Goal: Information Seeking & Learning: Learn about a topic

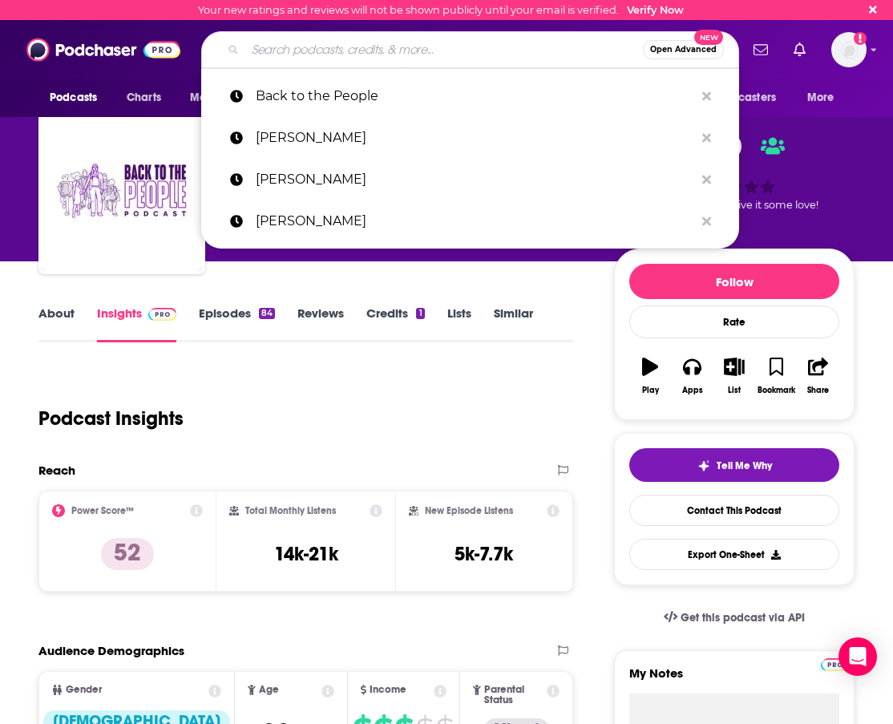
click at [291, 47] on input "Search podcasts, credits, & more..." at bounding box center [444, 50] width 398 height 26
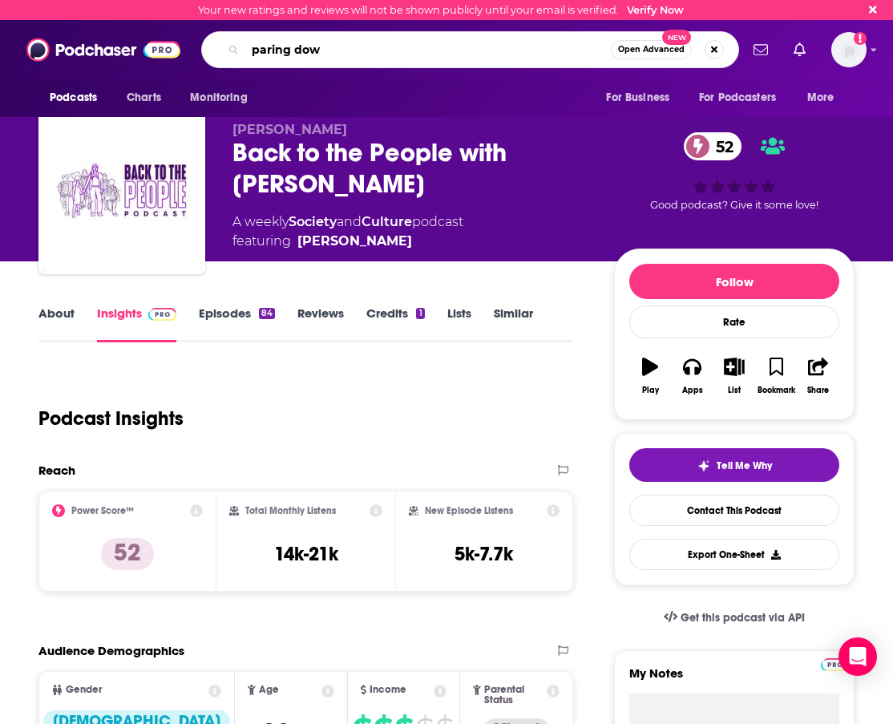
type input "paring down"
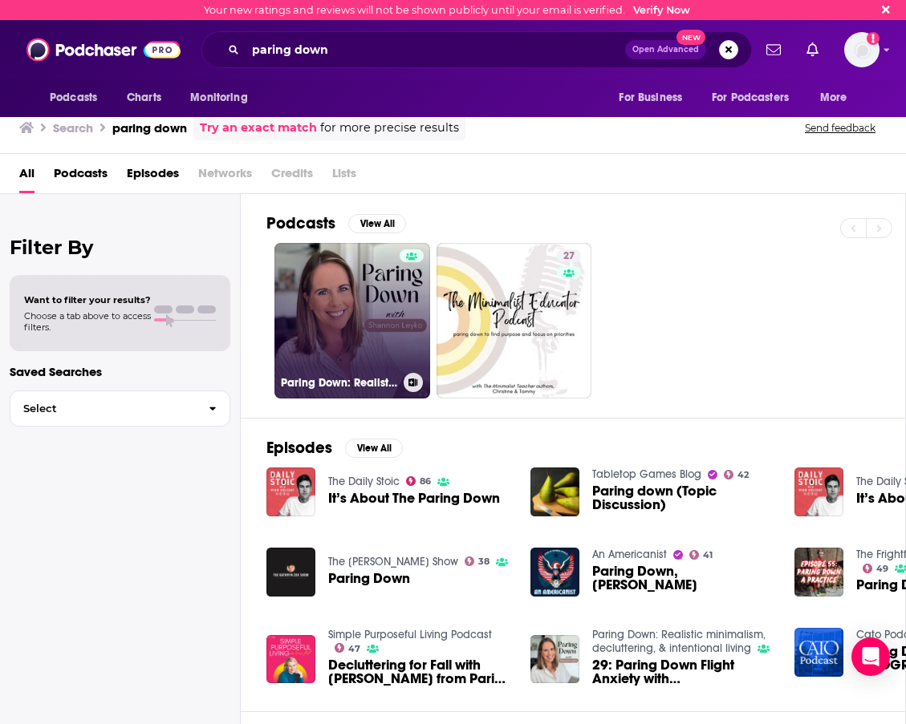
click at [335, 280] on link "Paring Down: Realistic minimalism, decluttering, & intentional living" at bounding box center [352, 321] width 156 height 156
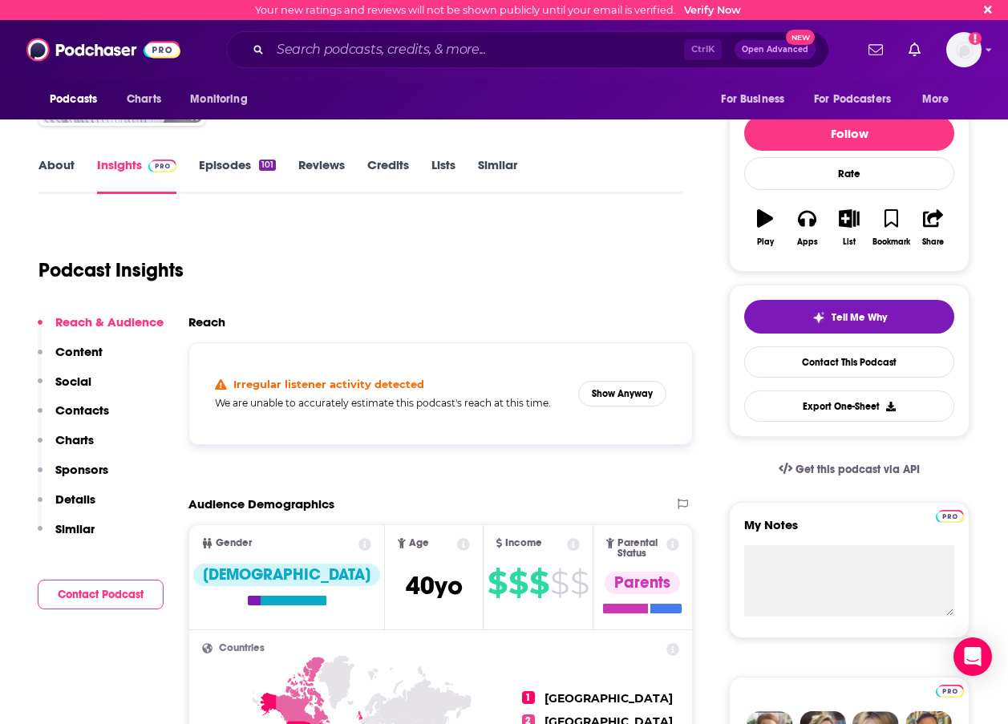
scroll to position [241, 0]
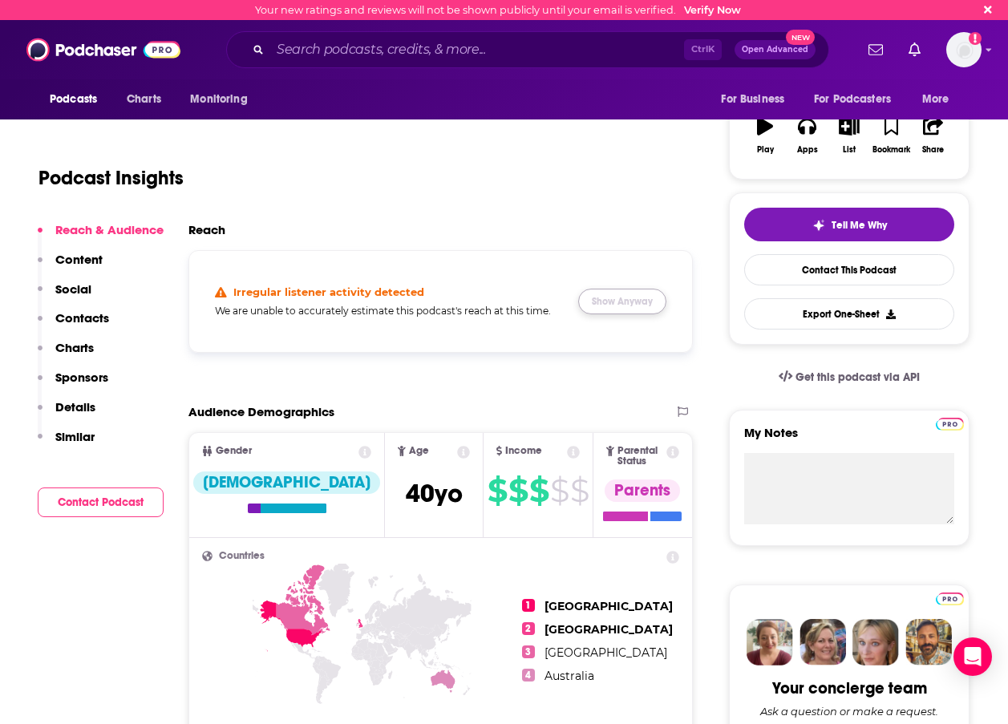
click at [632, 306] on button "Show Anyway" at bounding box center [622, 302] width 88 height 26
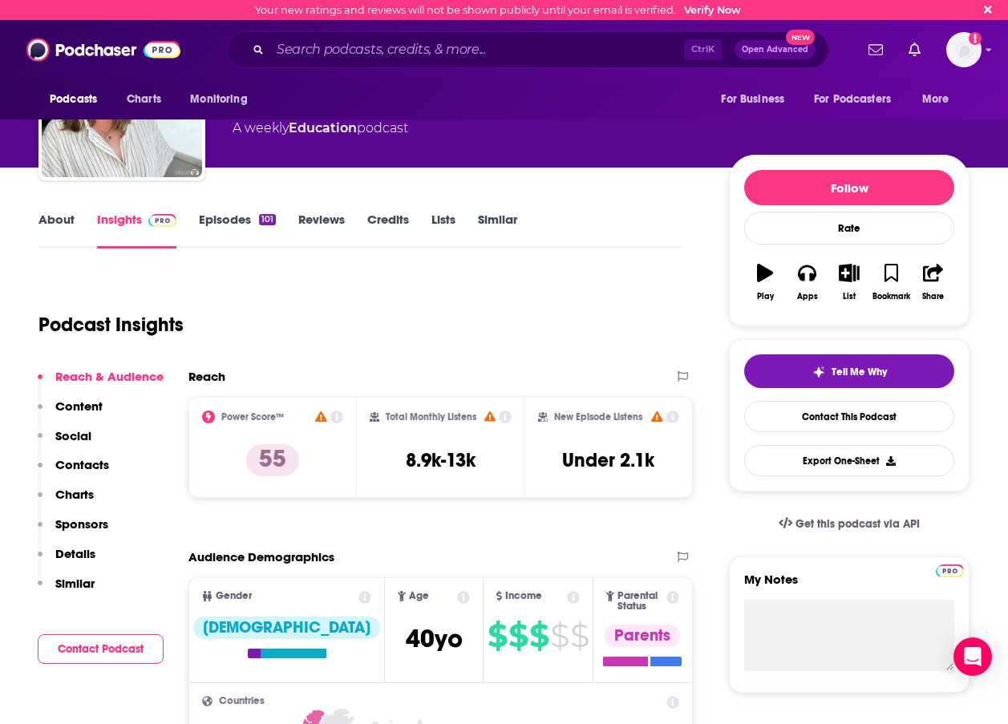
scroll to position [80, 0]
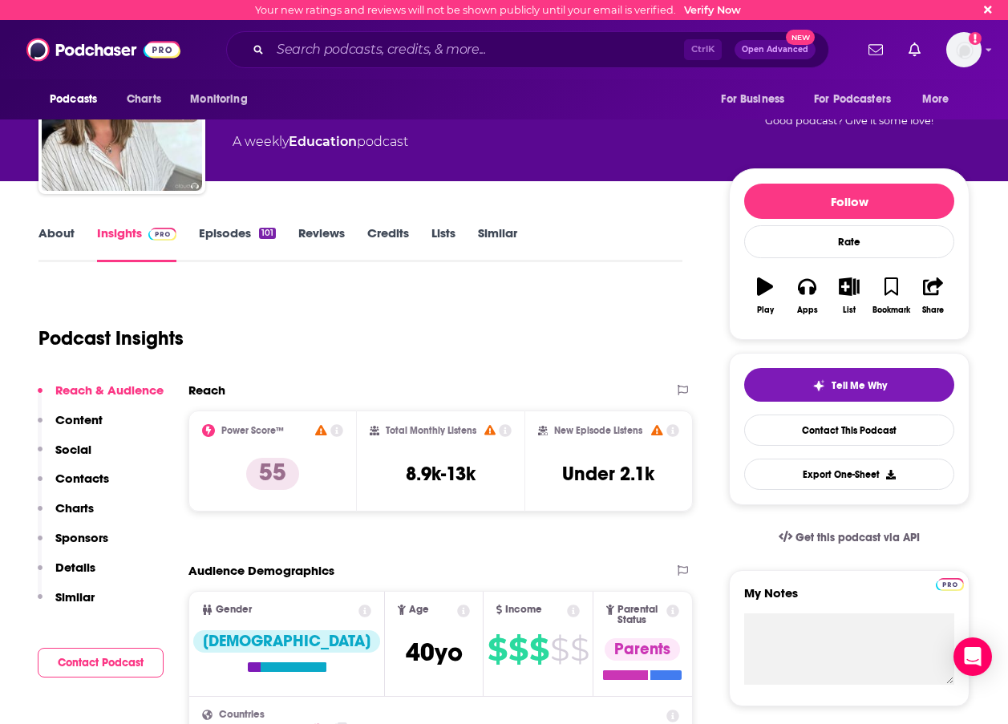
click at [288, 307] on div "Podcast Insights" at bounding box center [353, 329] width 631 height 82
click at [282, 341] on div "Podcast Insights" at bounding box center [353, 329] width 631 height 82
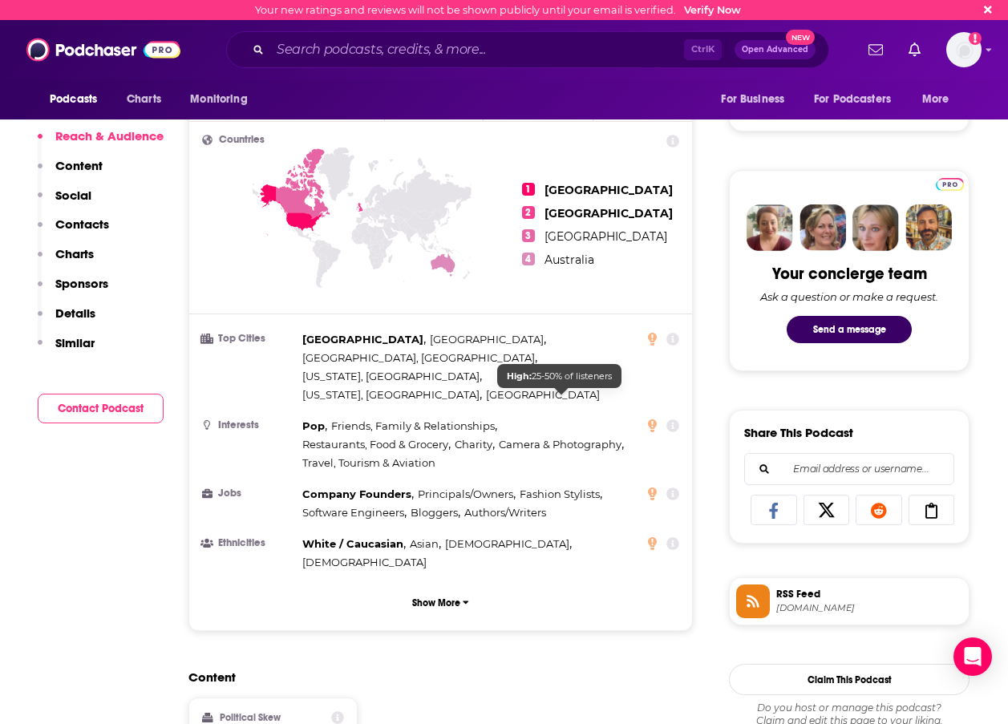
scroll to position [882, 0]
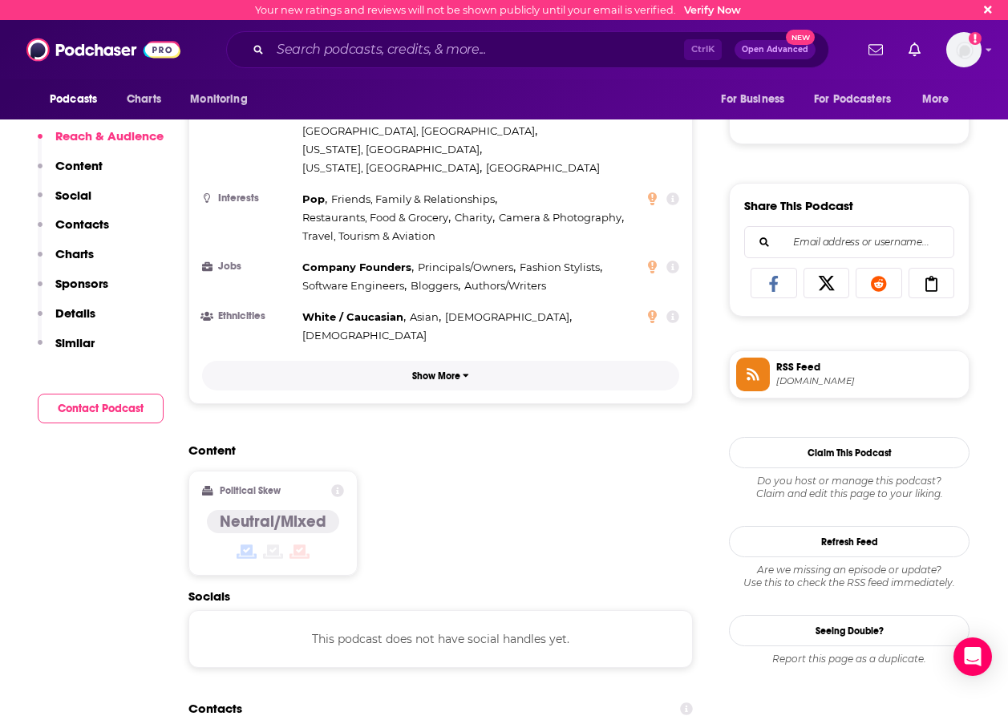
click at [437, 361] on button "Show More" at bounding box center [440, 376] width 477 height 30
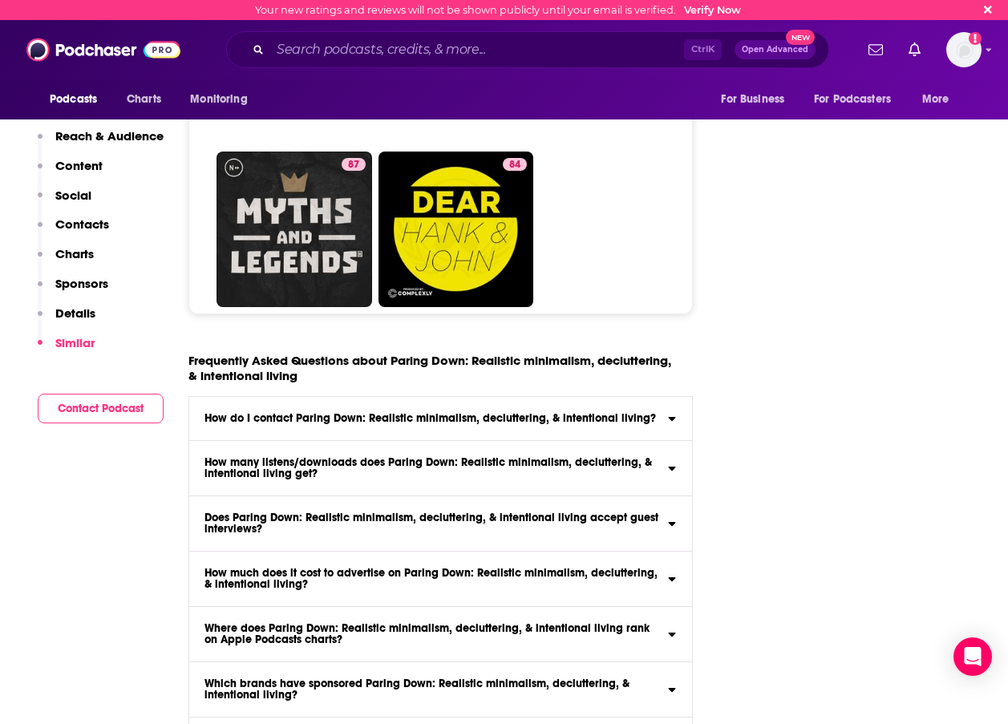
scroll to position [6818, 0]
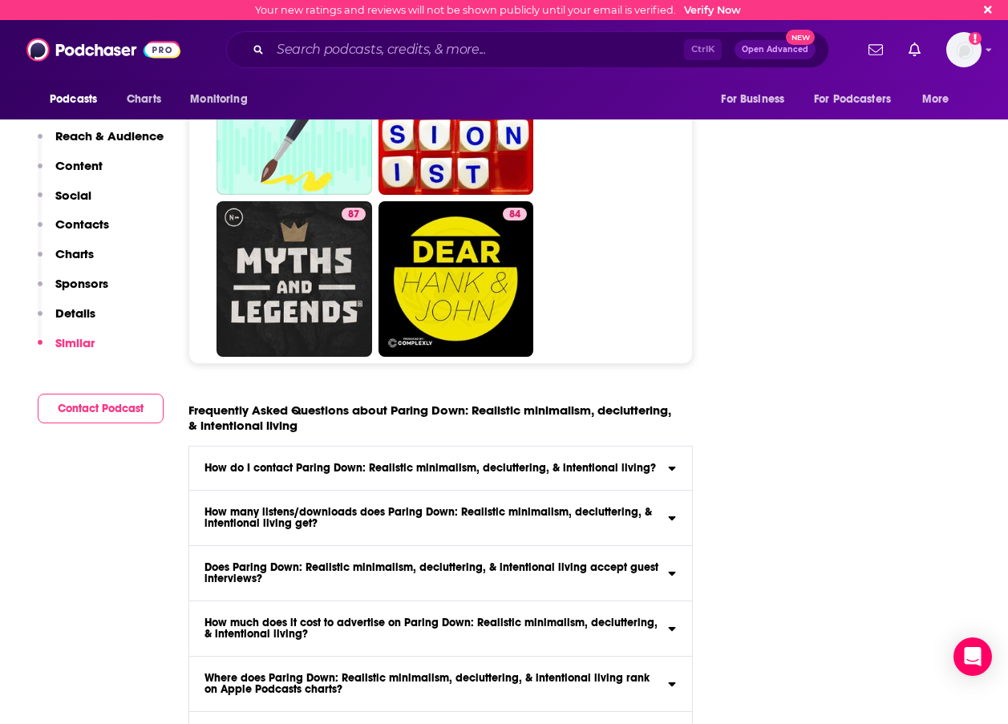
click at [679, 507] on div "How many listens/downloads does Paring Down: Realistic minimalism, decluttering…" at bounding box center [440, 518] width 503 height 22
click at [0, 0] on input "How many listens/downloads does Paring Down: Realistic minimalism, decluttering…" at bounding box center [0, 0] width 0 height 0
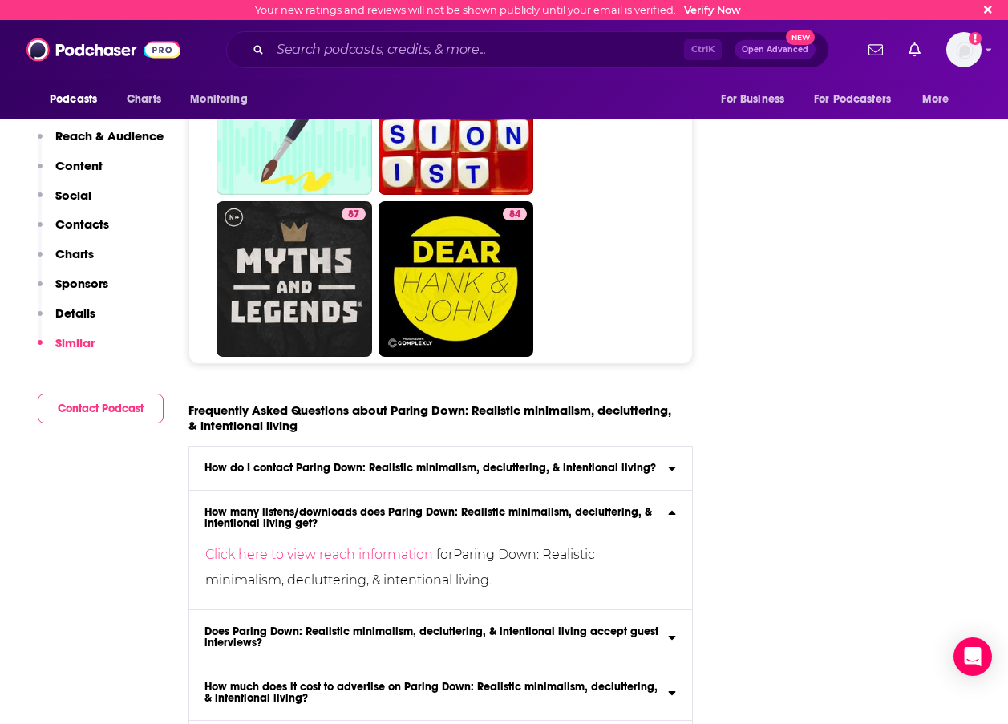
scroll to position [7058, 0]
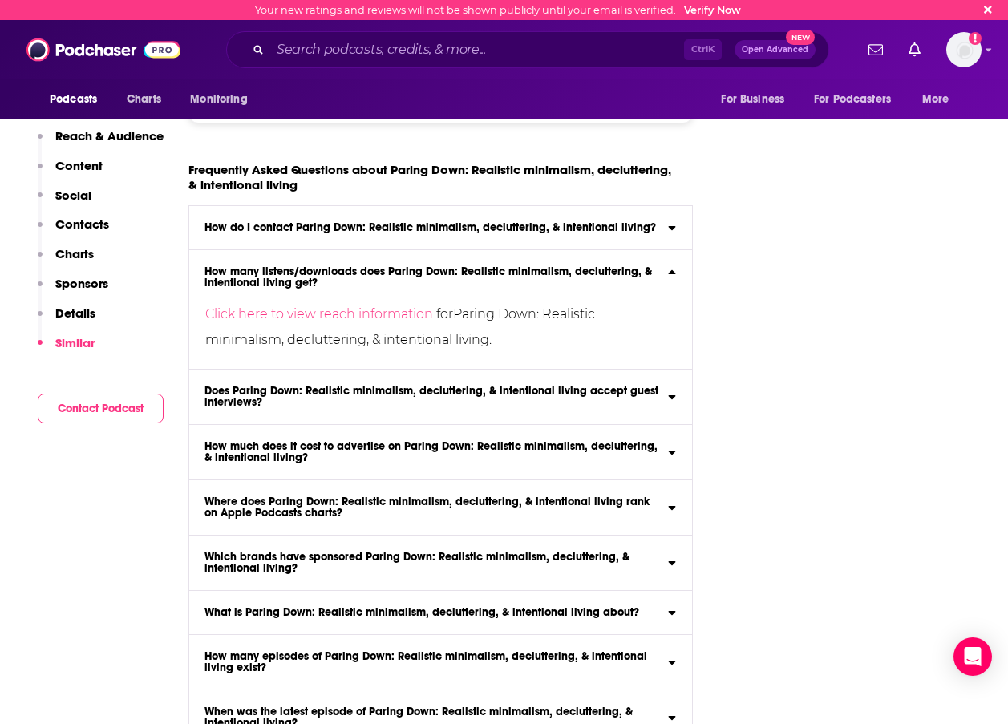
click at [676, 444] on icon at bounding box center [672, 450] width 8 height 13
click at [0, 0] on input "How much does it cost to advertise on Paring Down: Realistic minimalism, declut…" at bounding box center [0, 0] width 0 height 0
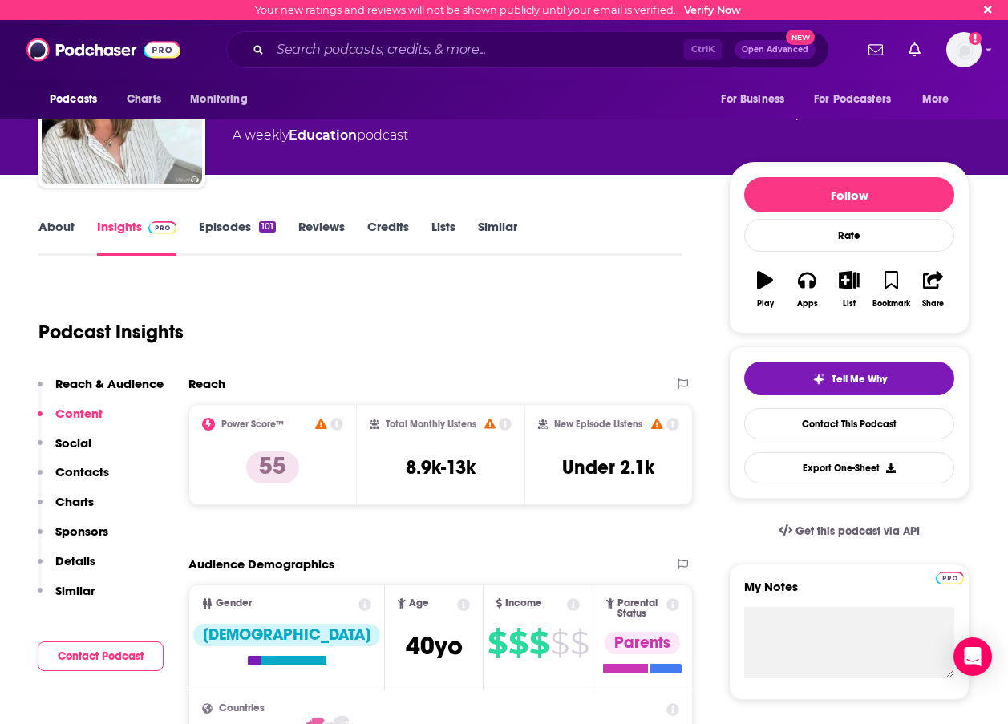
scroll to position [0, 0]
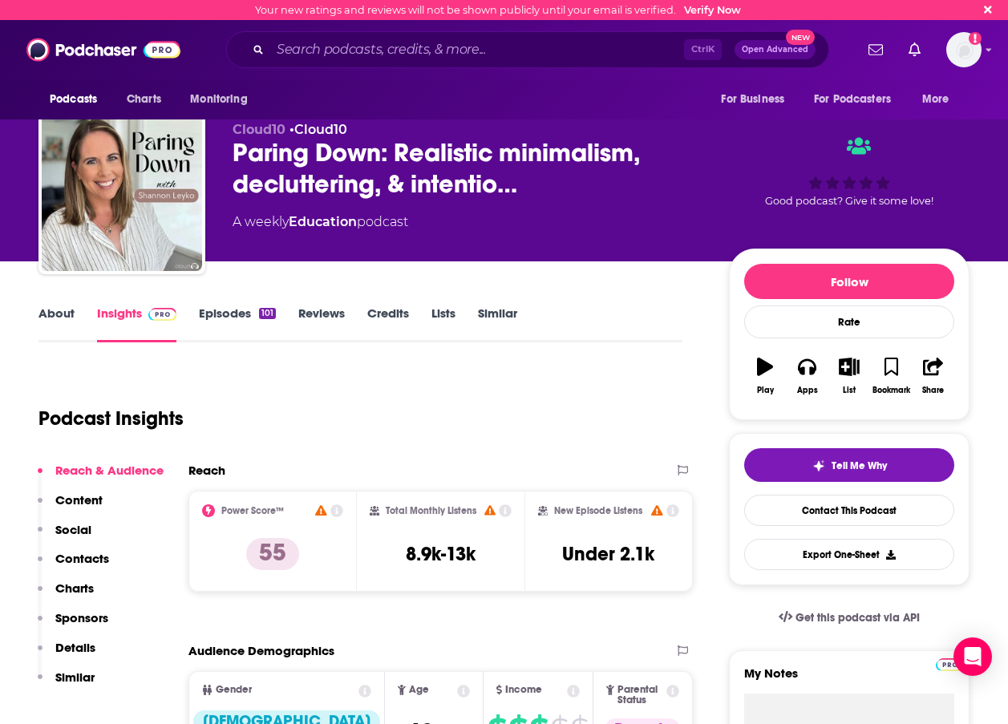
click at [323, 314] on link "Reviews" at bounding box center [321, 324] width 47 height 37
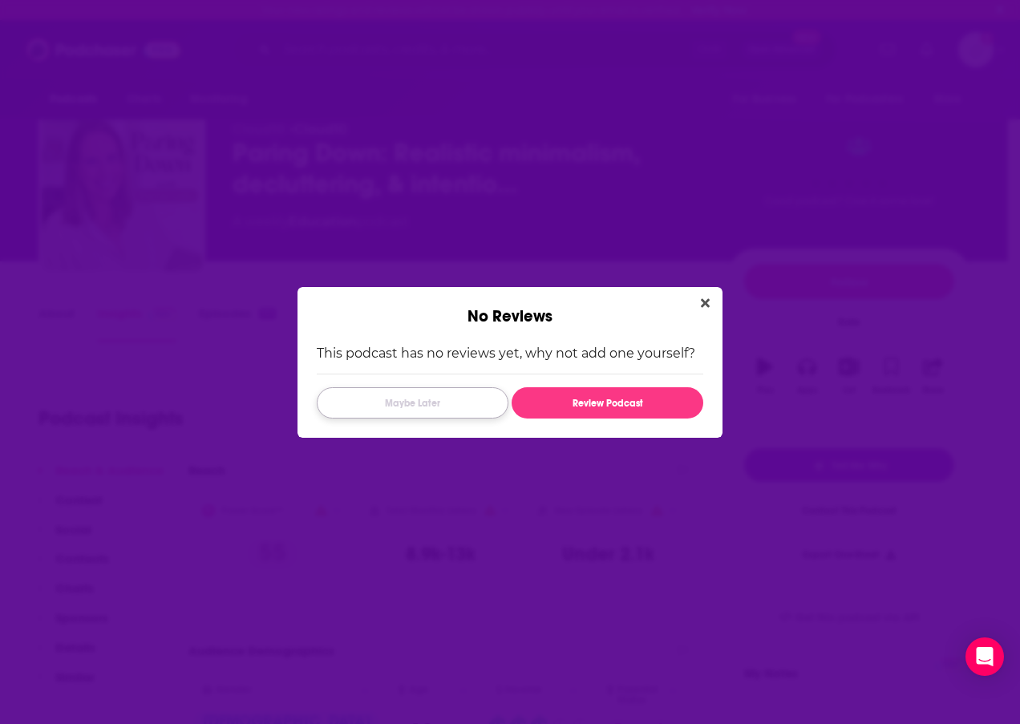
click at [452, 413] on button "Maybe Later" at bounding box center [413, 402] width 192 height 31
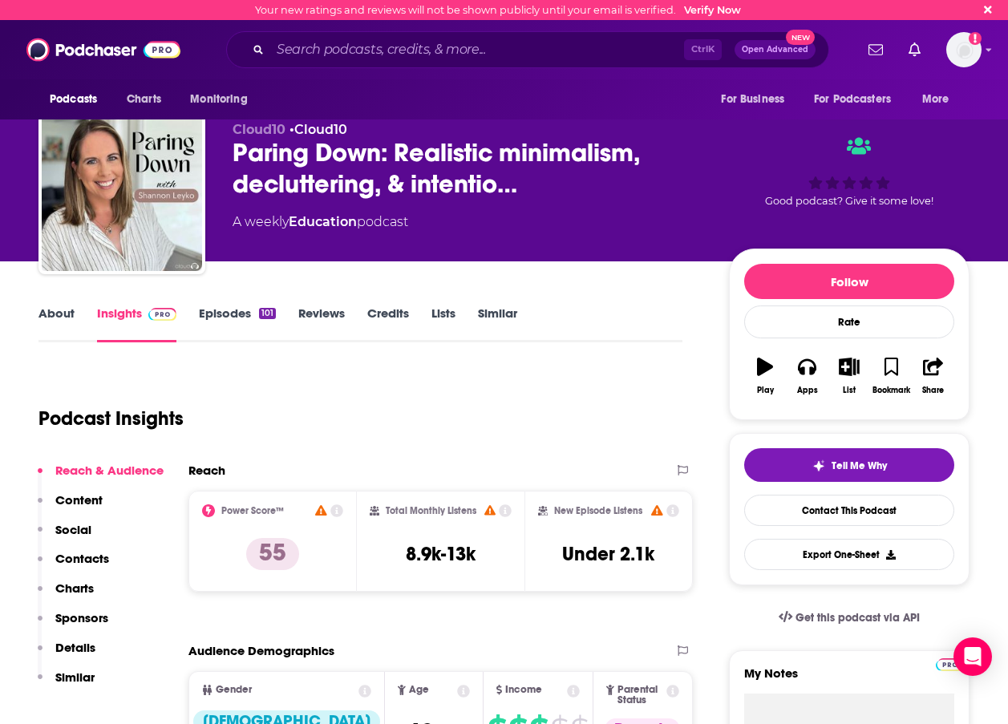
click at [447, 316] on link "Lists" at bounding box center [444, 324] width 24 height 37
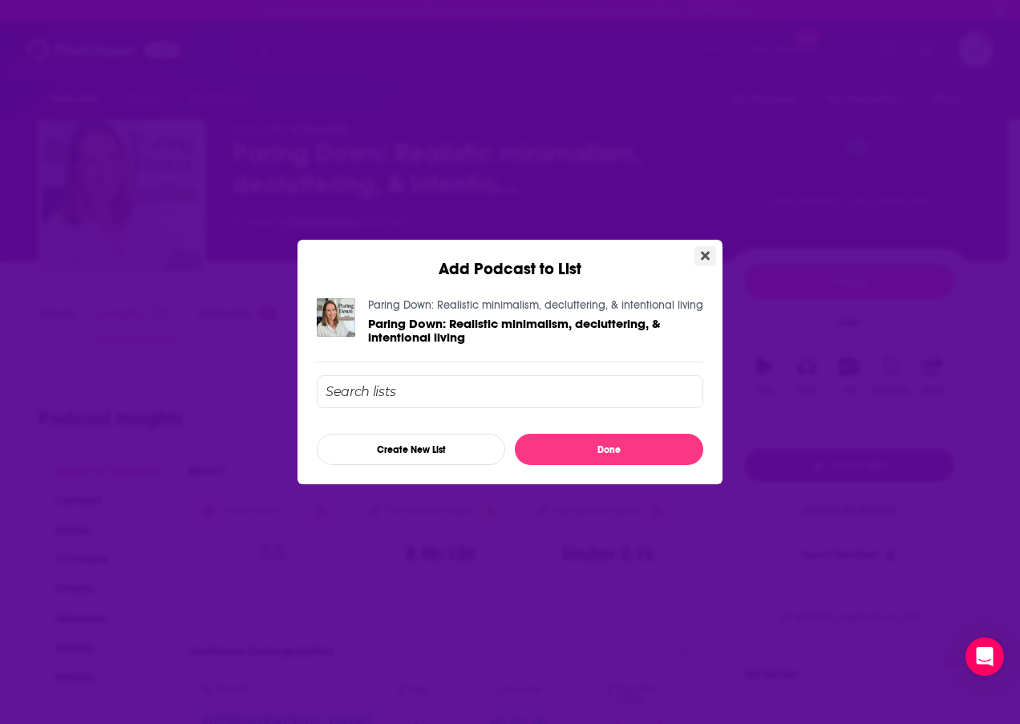
click at [714, 252] on button "Close" at bounding box center [706, 256] width 22 height 20
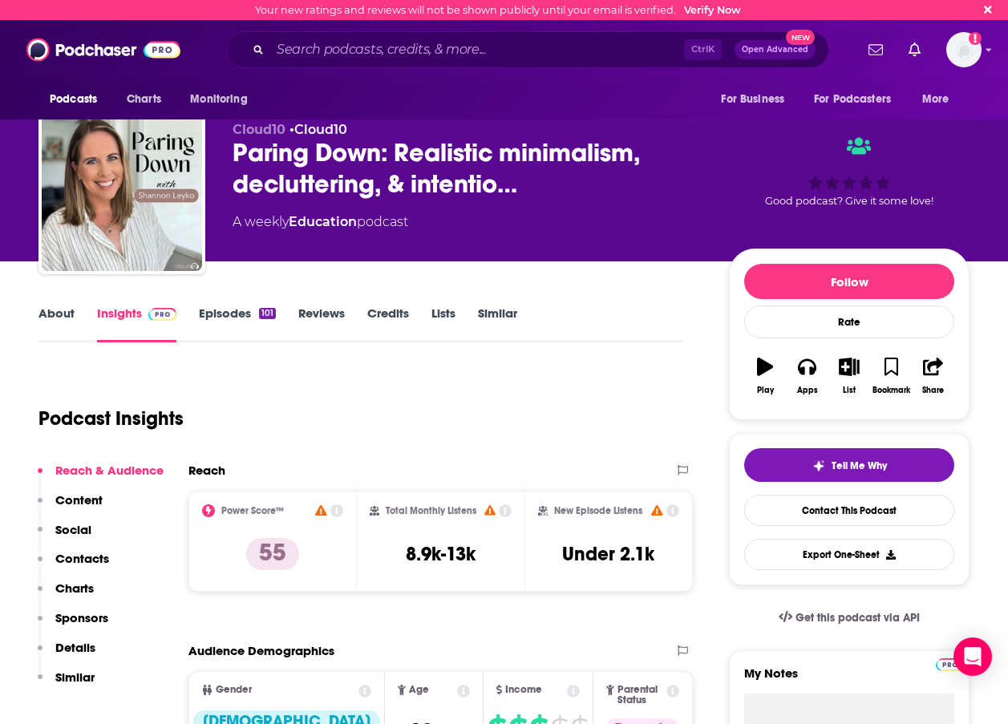
click at [55, 310] on link "About" at bounding box center [56, 324] width 36 height 37
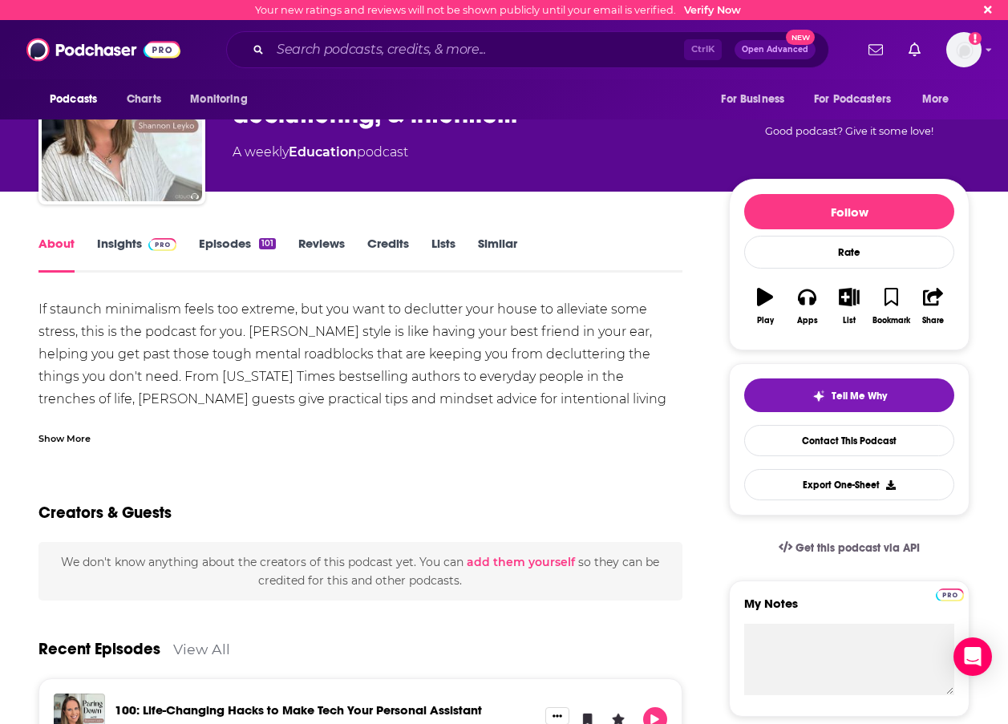
scroll to position [3, 0]
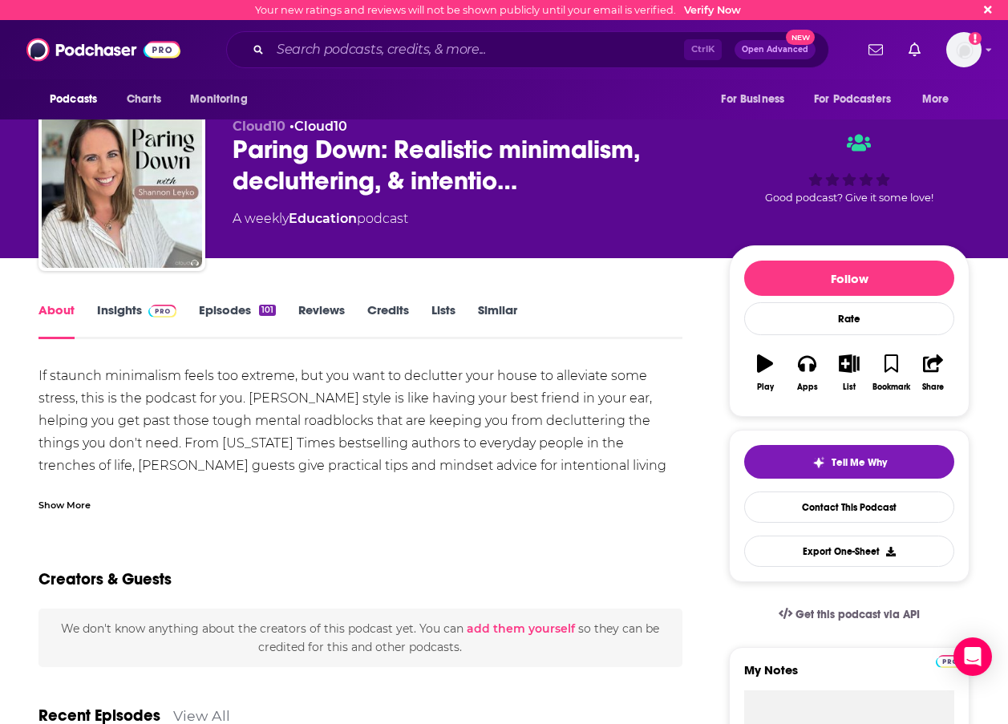
click at [116, 312] on link "Insights" at bounding box center [136, 320] width 79 height 37
